Goal: Find contact information: Find contact information

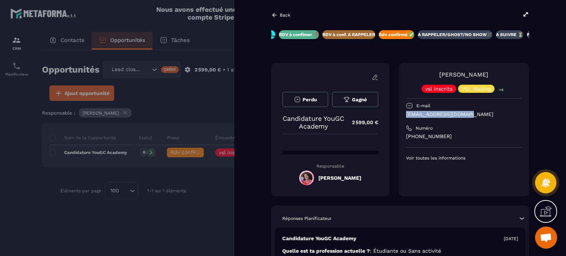
drag, startPoint x: 466, startPoint y: 114, endPoint x: 405, endPoint y: 116, distance: 61.6
click at [405, 116] on div "[PERSON_NAME] vsl inscrits VSL Mailing +4 E-mail [EMAIL_ADDRESS][DOMAIN_NAME] N…" at bounding box center [464, 129] width 131 height 133
click at [439, 123] on div "[PERSON_NAME] vsl inscrits VSL Mailing +4 E-mail [EMAIL_ADDRESS][DOMAIN_NAME] N…" at bounding box center [464, 115] width 116 height 91
drag, startPoint x: 456, startPoint y: 140, endPoint x: 418, endPoint y: 136, distance: 38.6
click at [418, 136] on p "[PHONE_NUMBER]" at bounding box center [464, 136] width 116 height 7
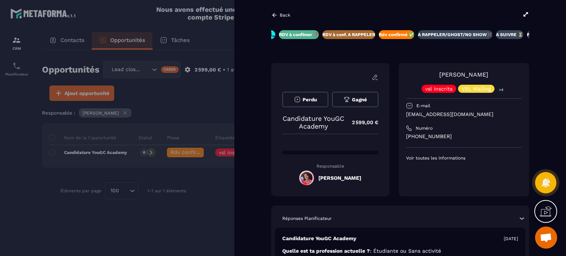
click at [486, 126] on div "Numéro" at bounding box center [464, 128] width 116 height 6
click at [287, 13] on p "Back" at bounding box center [285, 15] width 11 height 5
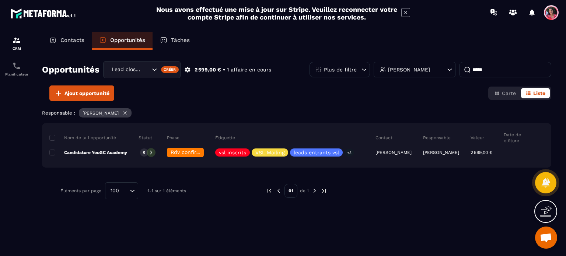
click at [78, 37] on p "Contacts" at bounding box center [72, 40] width 24 height 7
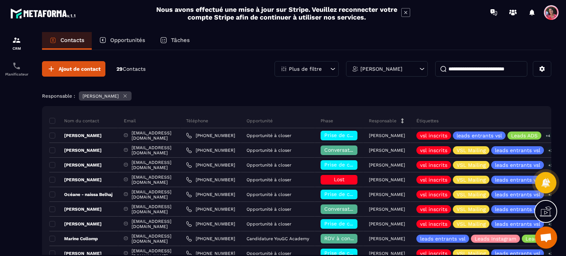
click at [464, 67] on input at bounding box center [482, 68] width 92 height 15
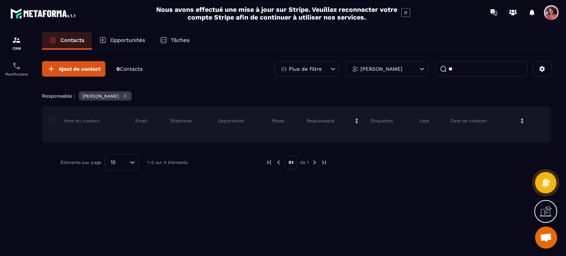
type input "*"
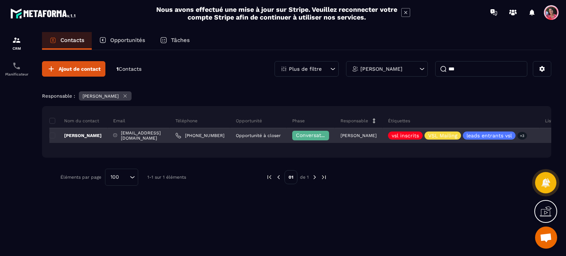
type input "***"
click at [135, 135] on div "[EMAIL_ADDRESS][DOMAIN_NAME]" at bounding box center [139, 135] width 62 height 15
click at [86, 133] on p "[PERSON_NAME]" at bounding box center [75, 136] width 52 height 6
